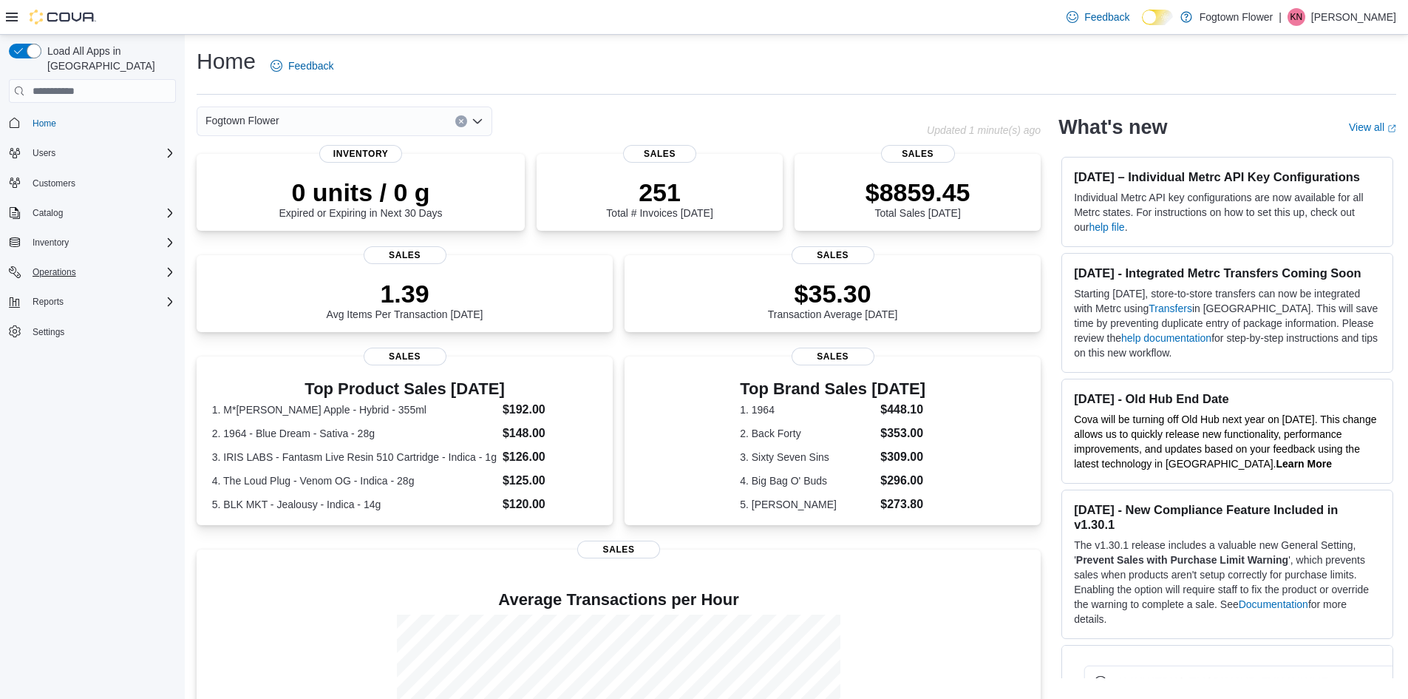
click at [115, 263] on div "Operations" at bounding box center [101, 272] width 149 height 18
click at [112, 263] on div "Operations" at bounding box center [101, 272] width 149 height 18
click at [115, 234] on div "Inventory" at bounding box center [101, 243] width 149 height 18
click at [79, 379] on div "Transfers" at bounding box center [98, 388] width 155 height 18
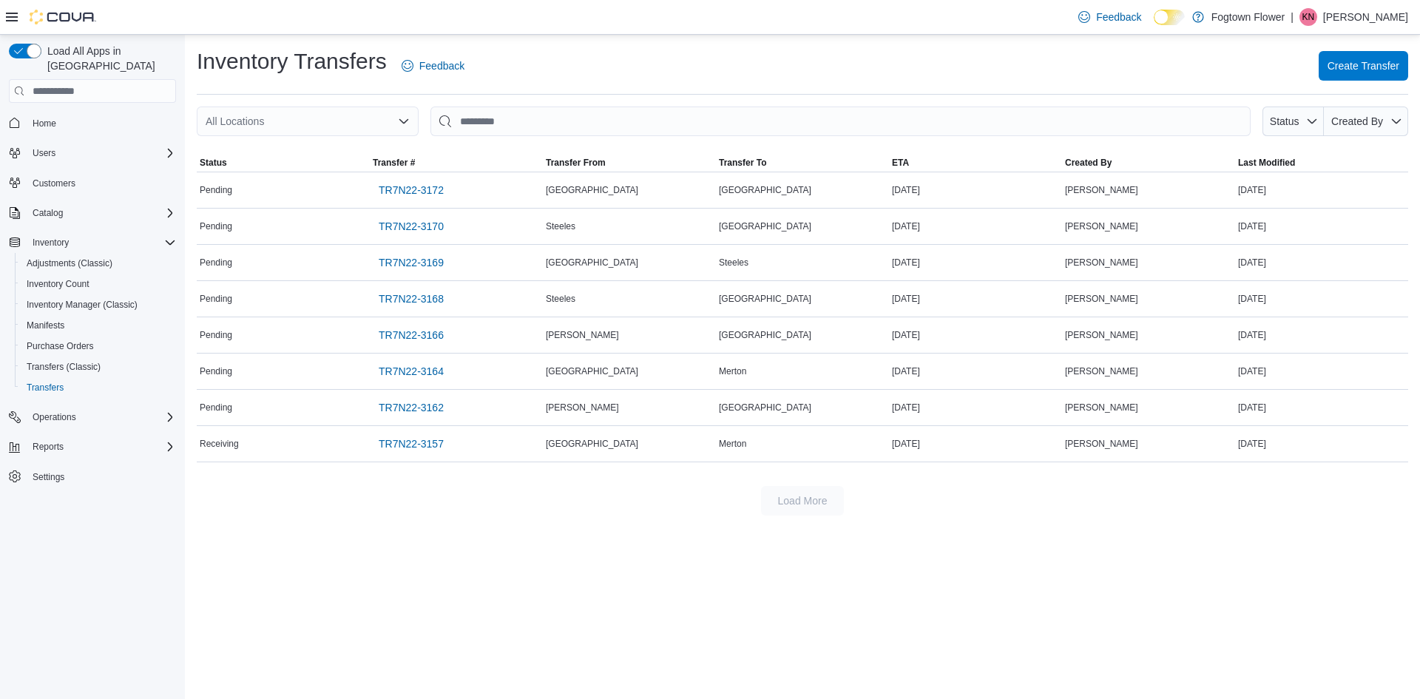
click at [367, 120] on div "All Locations" at bounding box center [308, 121] width 222 height 30
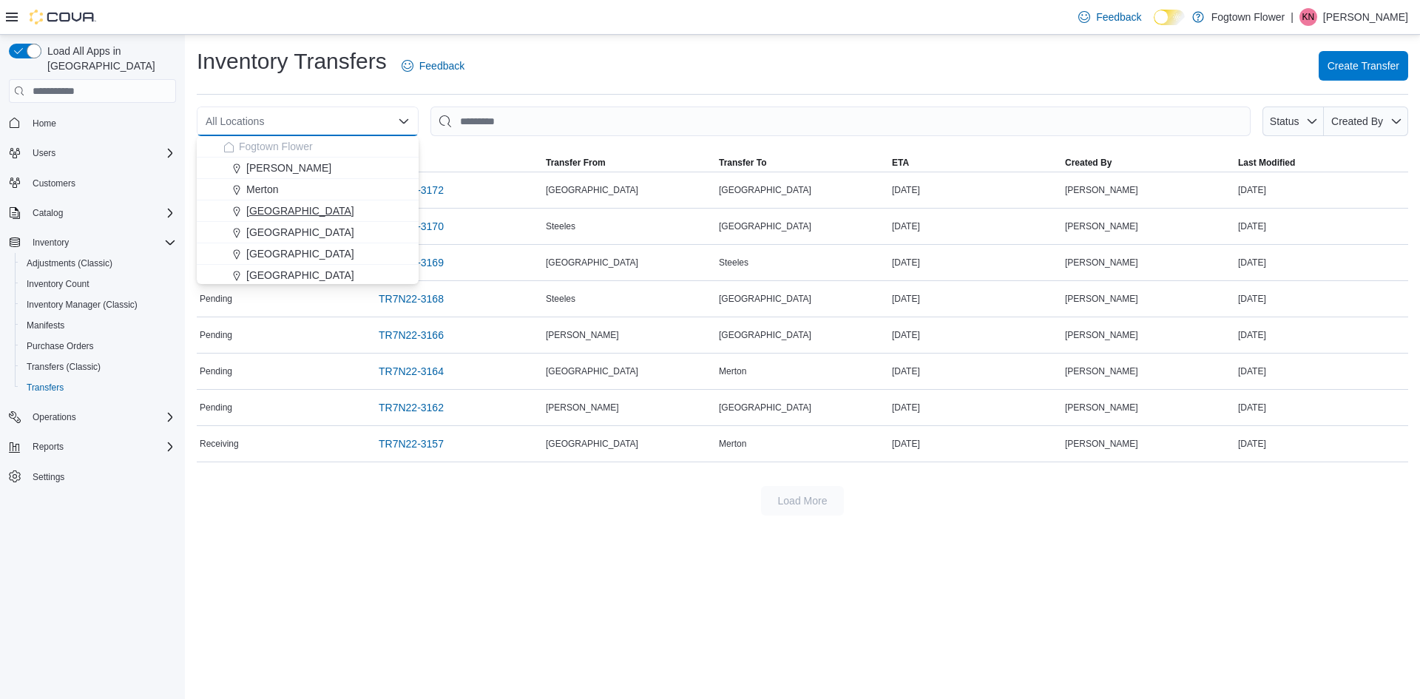
click at [271, 211] on span "Midtown" at bounding box center [300, 210] width 108 height 15
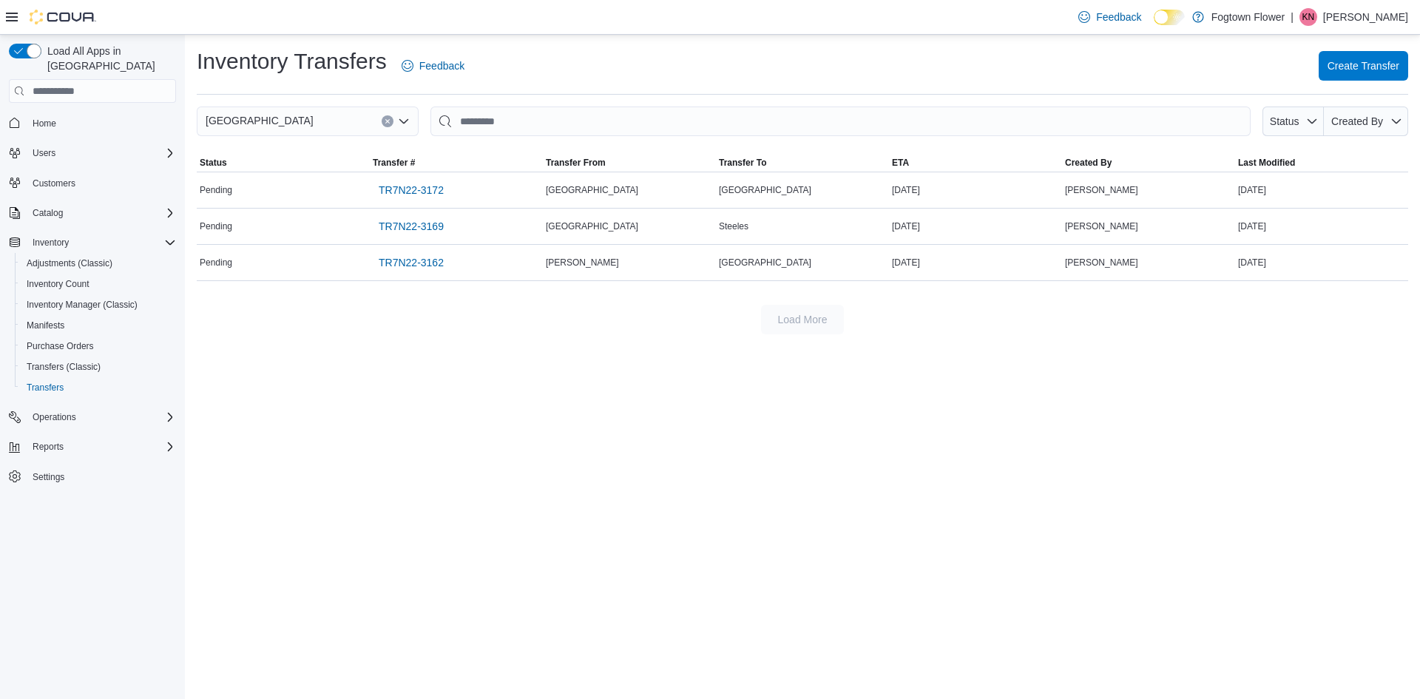
click at [389, 119] on icon "Clear input" at bounding box center [387, 121] width 6 height 6
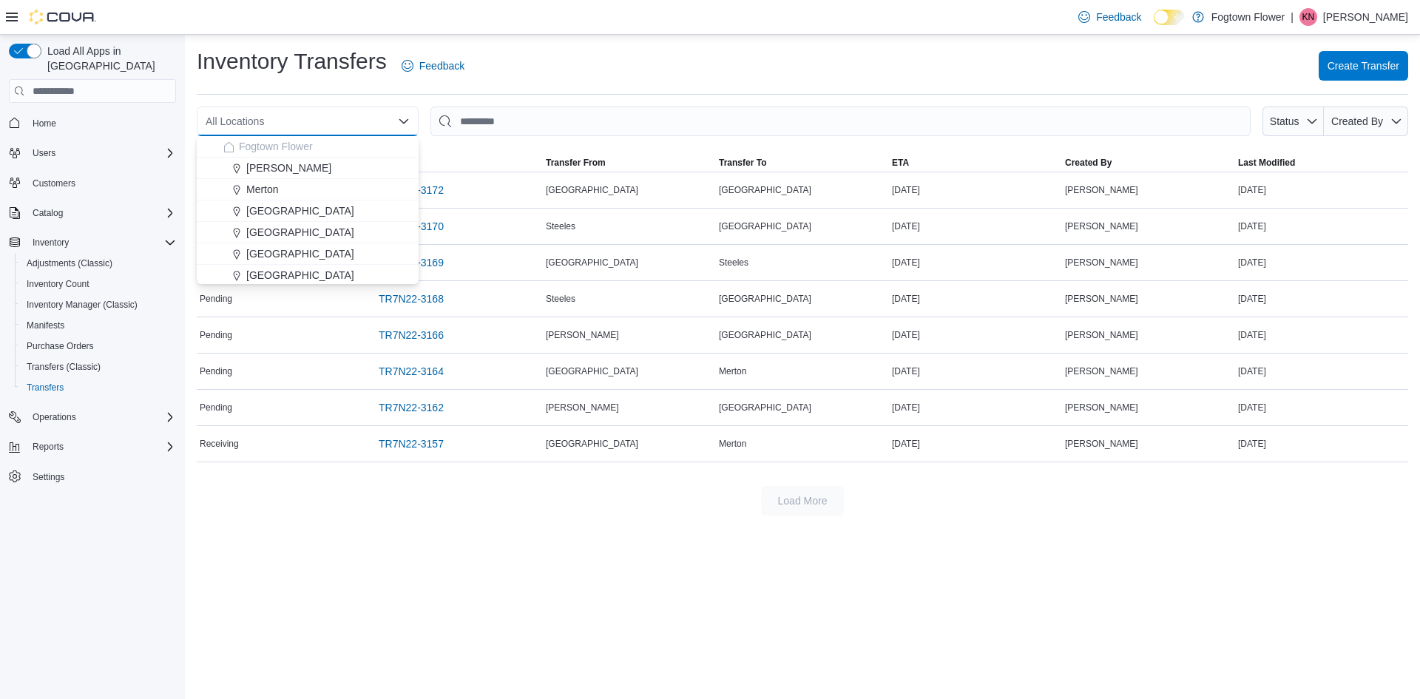
click at [663, 83] on div "Inventory Transfers Feedback Create Transfer" at bounding box center [802, 66] width 1211 height 38
